Goal: Task Accomplishment & Management: Manage account settings

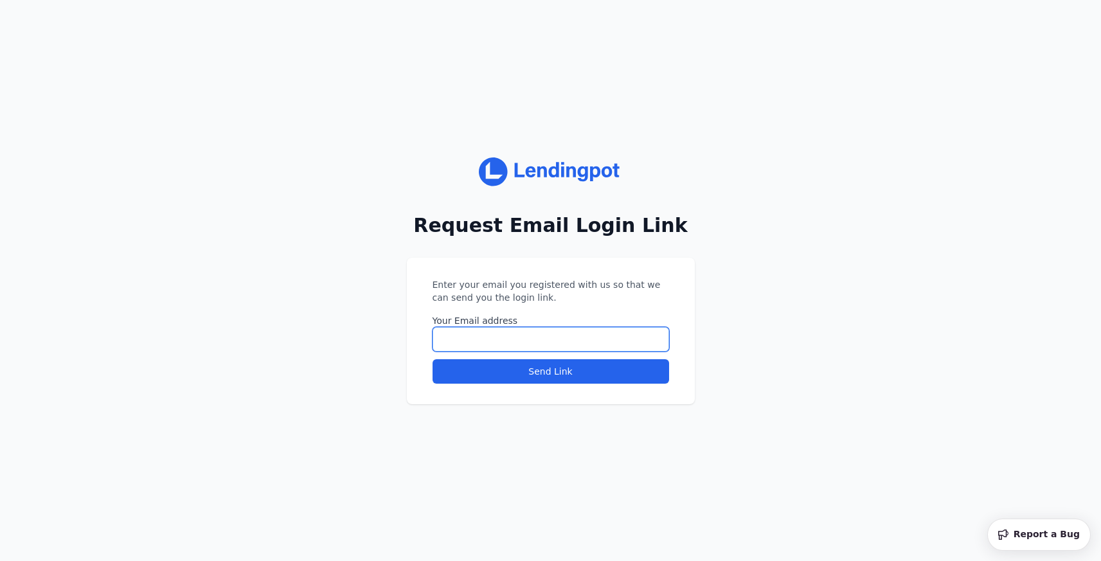
click at [488, 343] on input "Your Email address" at bounding box center [551, 339] width 237 height 24
type input "[EMAIL_ADDRESS][DOMAIN_NAME]"
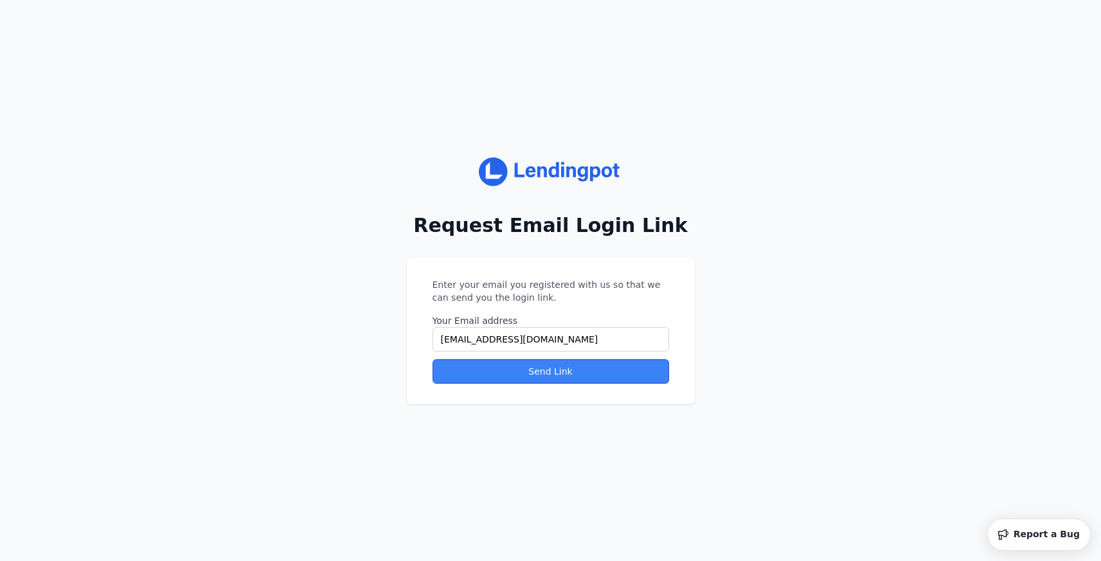
click at [533, 377] on button "Send Link" at bounding box center [551, 371] width 237 height 24
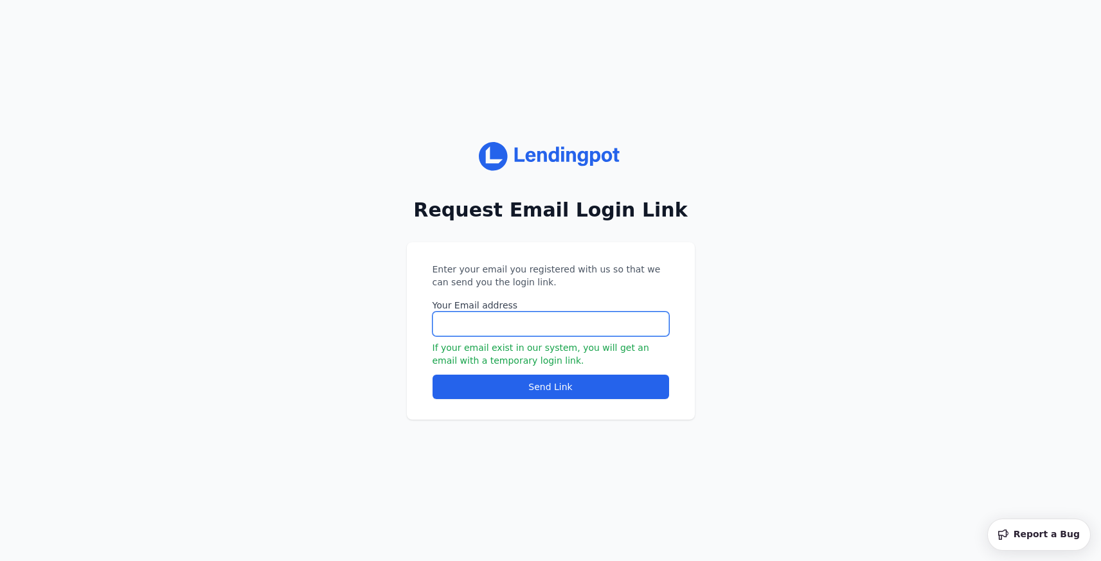
click at [525, 326] on input "Your Email address" at bounding box center [551, 324] width 237 height 24
click at [405, 346] on div "Lendingpot Biz SG Request Email Login Link Enter your email you registered with…" at bounding box center [551, 281] width 1060 height 278
